Goal: Navigation & Orientation: Find specific page/section

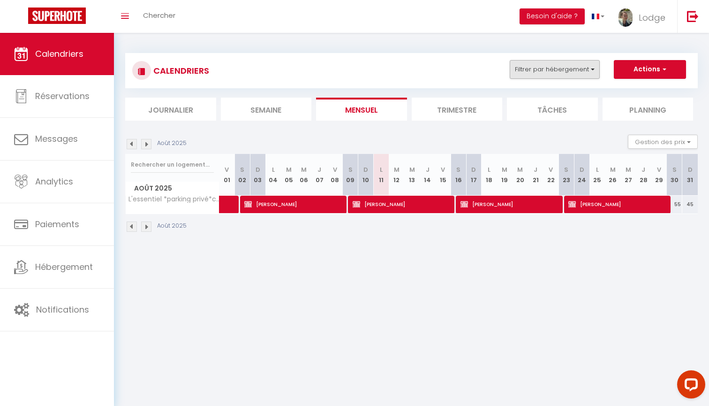
click at [531, 68] on button "Filtrer par hébergement" at bounding box center [555, 69] width 90 height 19
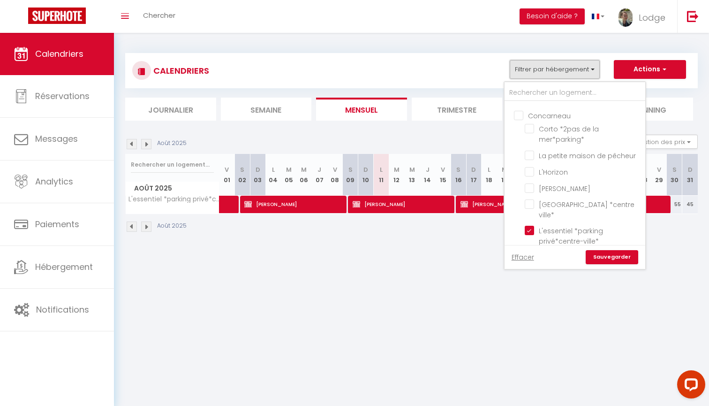
scroll to position [111, 0]
click at [529, 223] on input "L'essentiel *parking privé*centre-ville*" at bounding box center [583, 227] width 117 height 9
checkbox input "false"
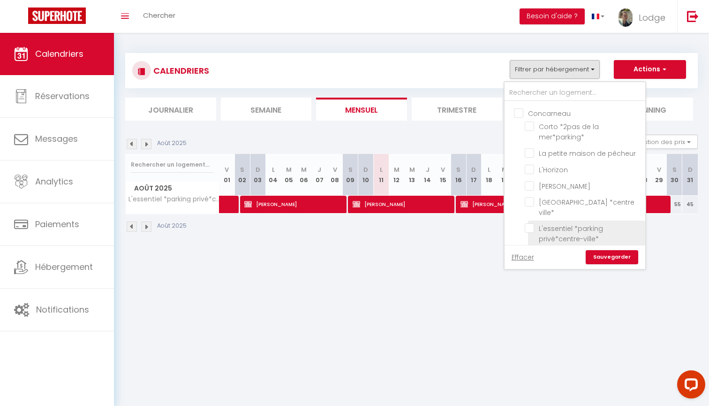
checkbox input "false"
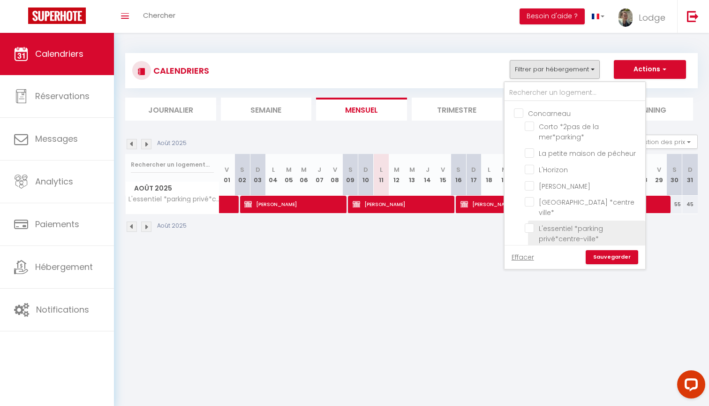
checkbox input "false"
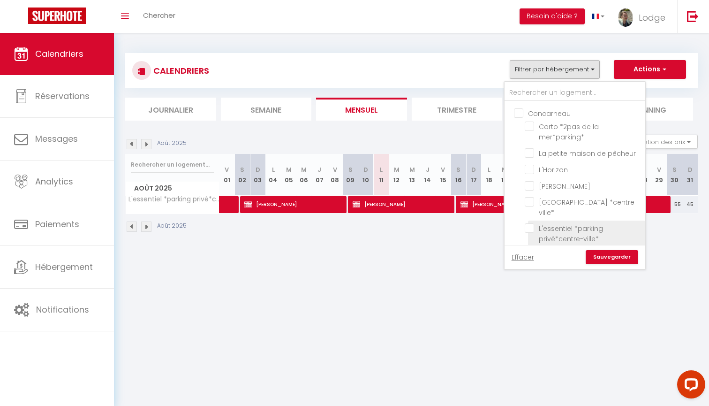
checkbox input "false"
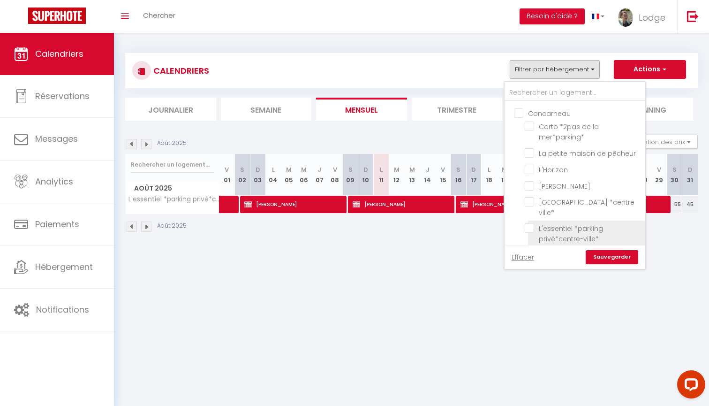
checkbox input "false"
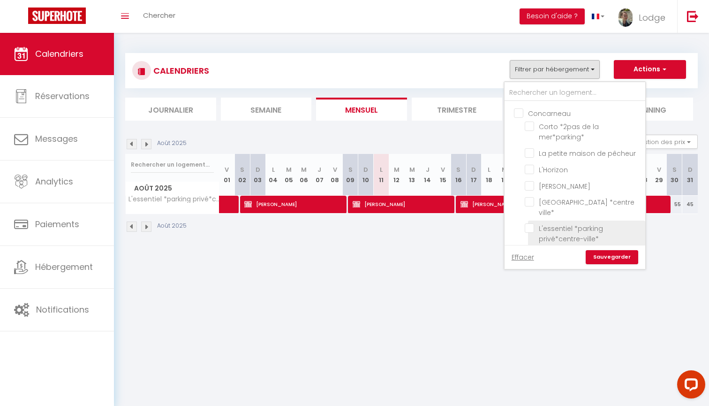
checkbox input "false"
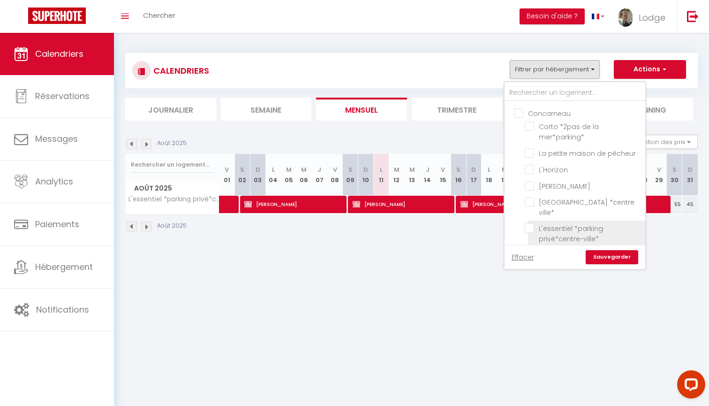
checkbox input "false"
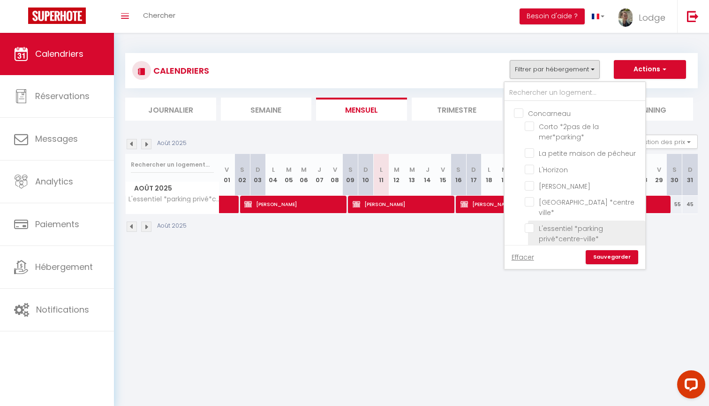
checkbox input "false"
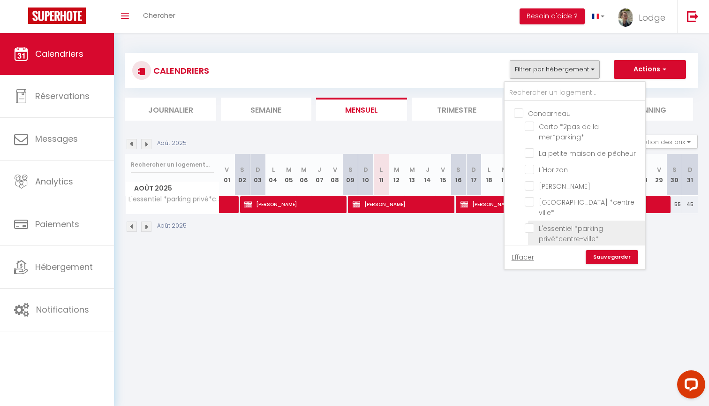
checkbox input "false"
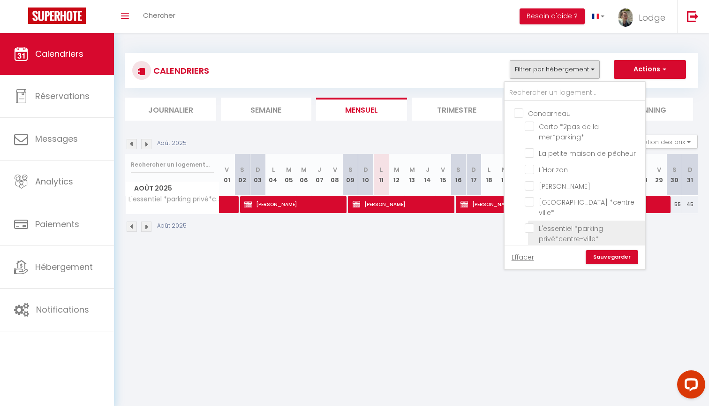
checkbox input "false"
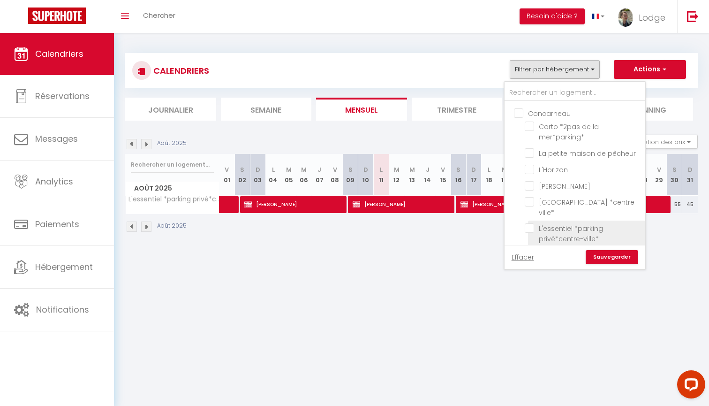
checkbox input "false"
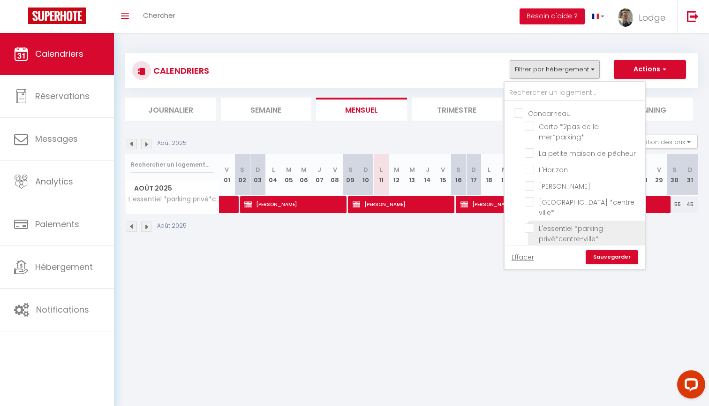
checkbox input "false"
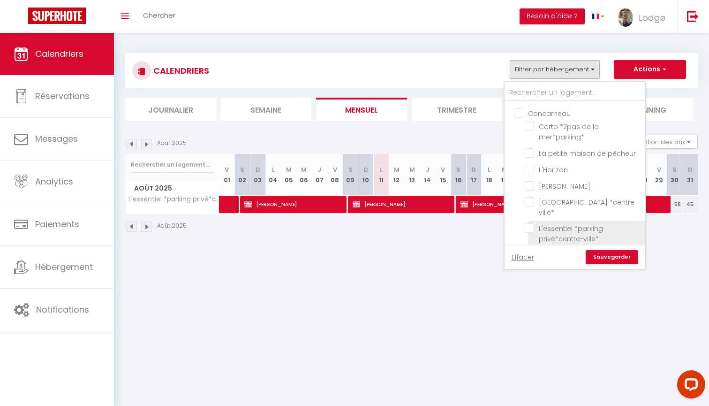
checkbox input "false"
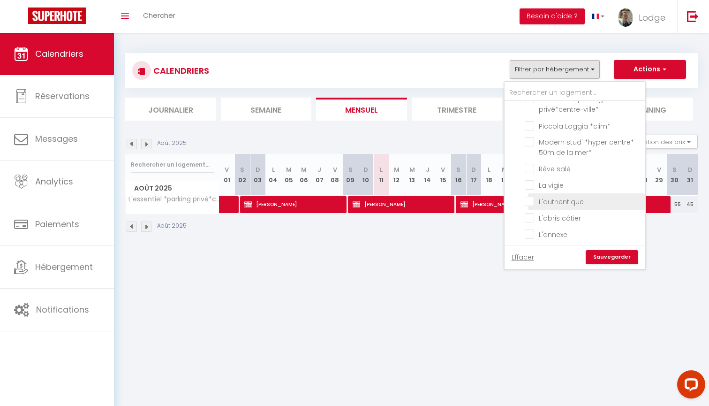
scroll to position [244, 0]
drag, startPoint x: 530, startPoint y: 186, endPoint x: 534, endPoint y: 191, distance: 6.3
click at [530, 192] on input "L'authentique" at bounding box center [583, 196] width 117 height 9
checkbox input "true"
checkbox input "false"
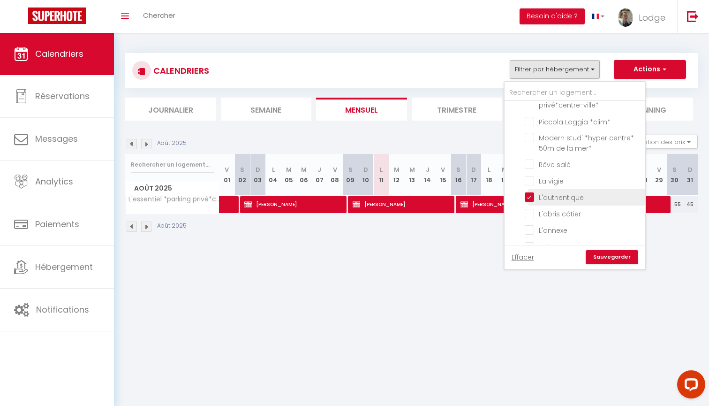
checkbox input "false"
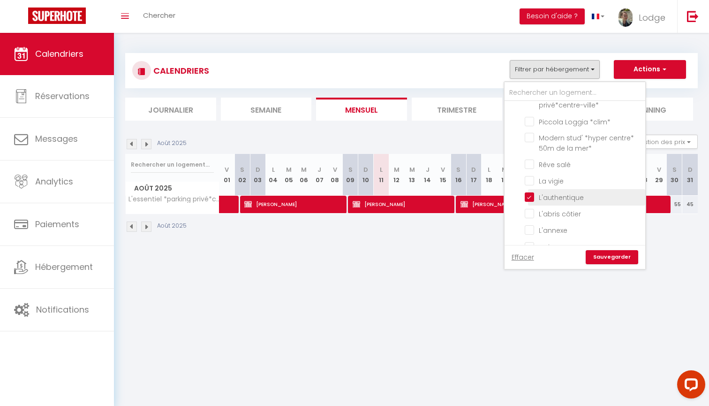
checkbox input "false"
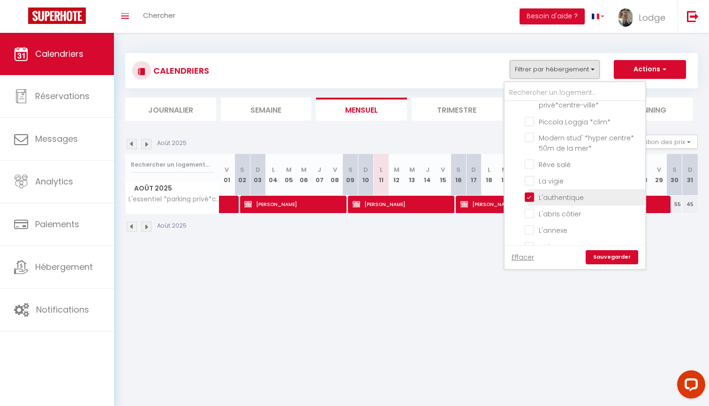
checkbox input "false"
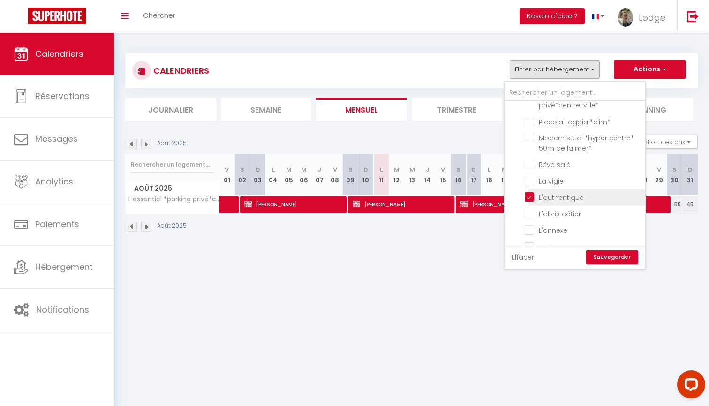
checkbox input "false"
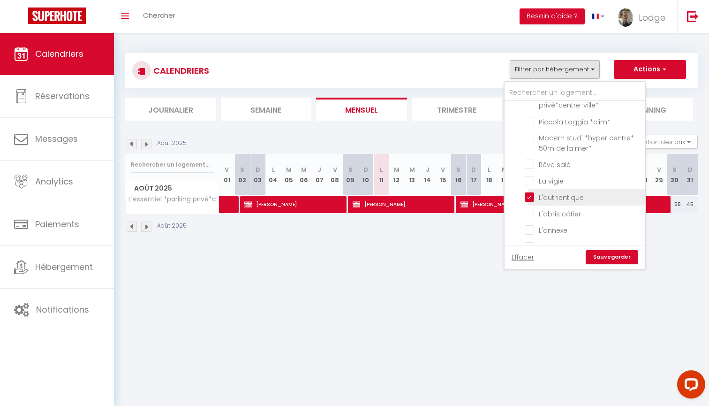
checkbox input "false"
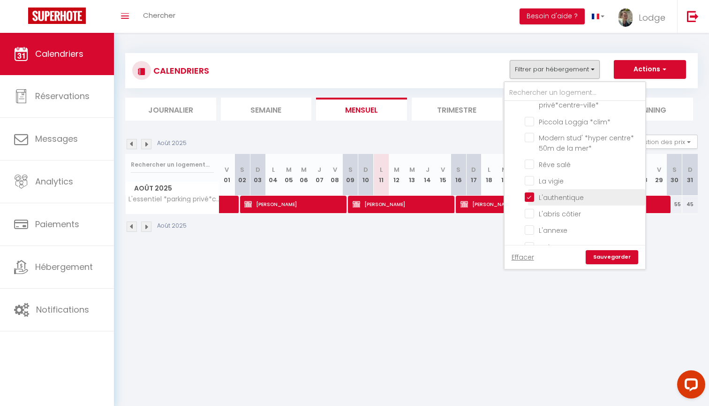
checkbox input "false"
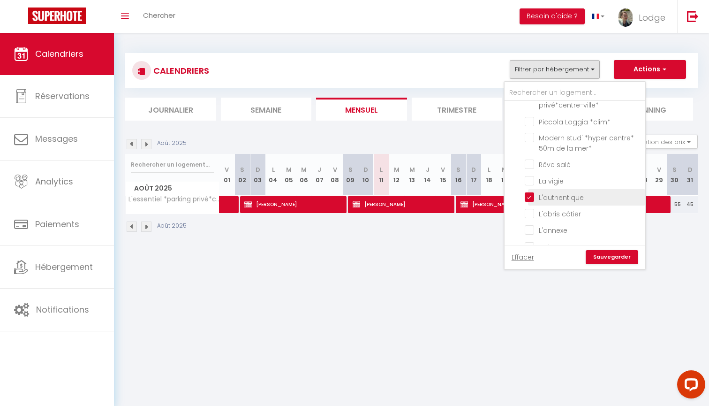
checkbox input "false"
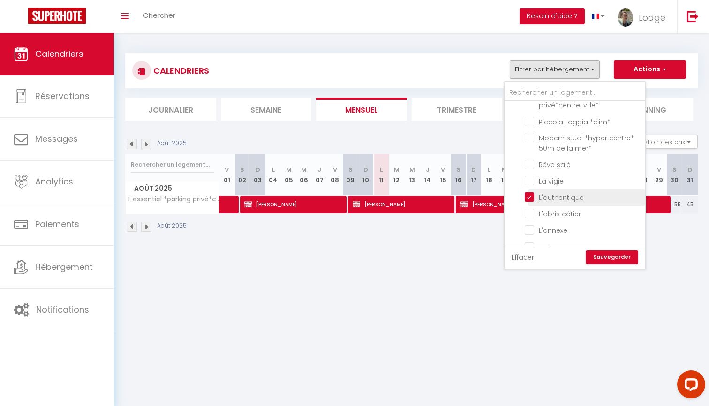
checkbox input "false"
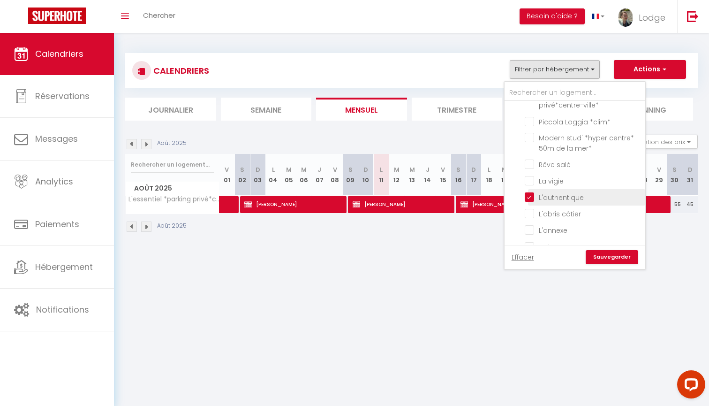
checkbox input "false"
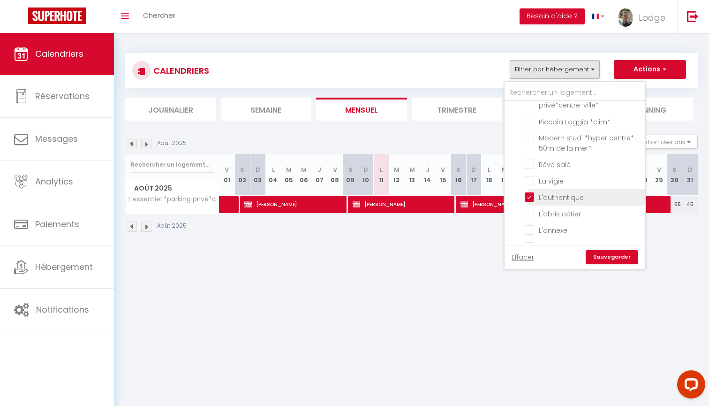
checkbox input "false"
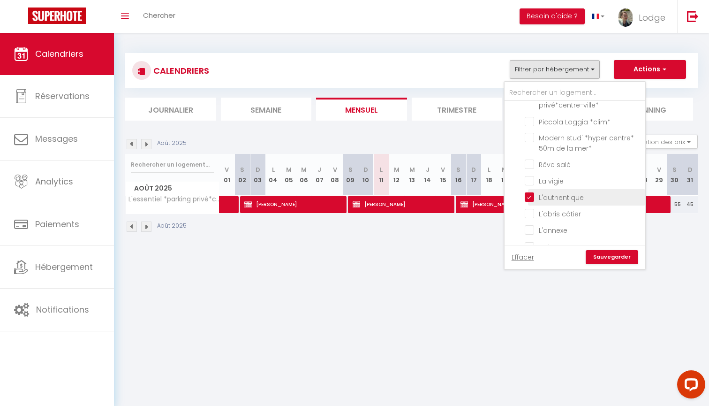
checkbox input "false"
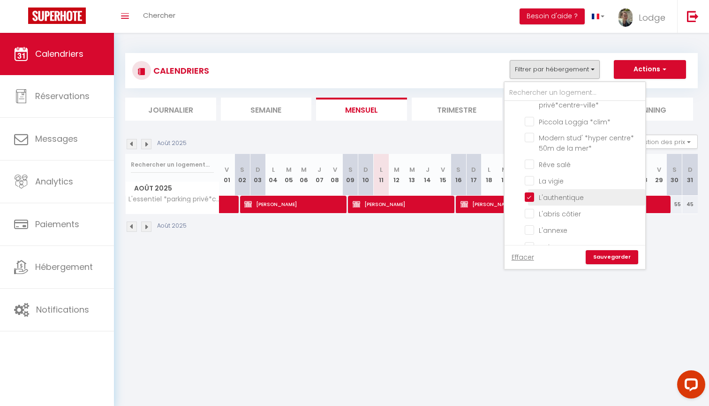
checkbox input "false"
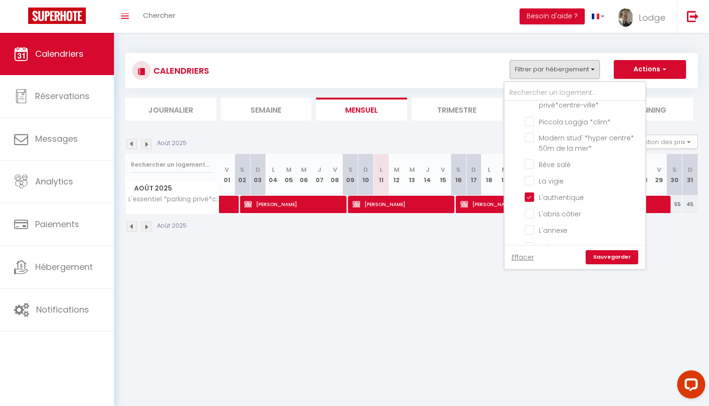
click at [615, 252] on link "Sauvegarder" at bounding box center [612, 257] width 53 height 14
